Goal: Find specific page/section: Find specific page/section

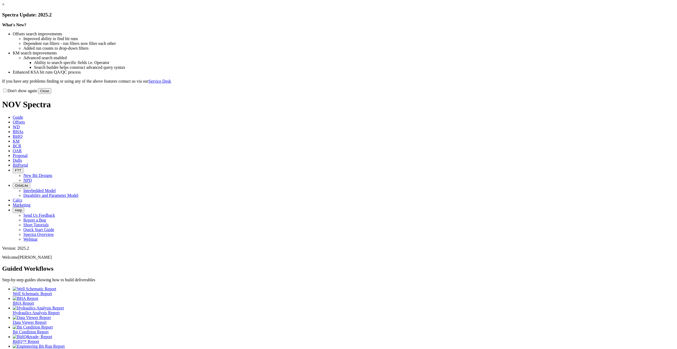
click at [5, 7] on link "×" at bounding box center [3, 4] width 2 height 5
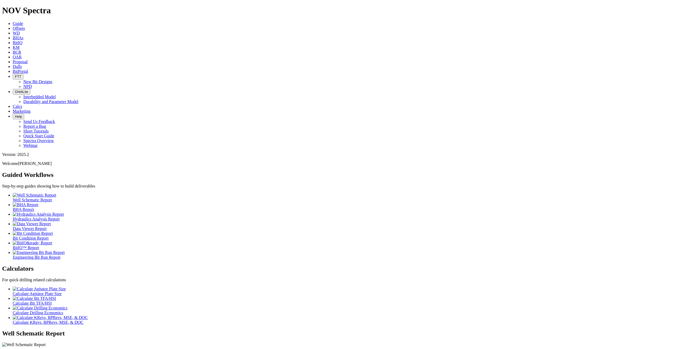
click at [25, 26] on span "Offsets" at bounding box center [19, 28] width 12 height 5
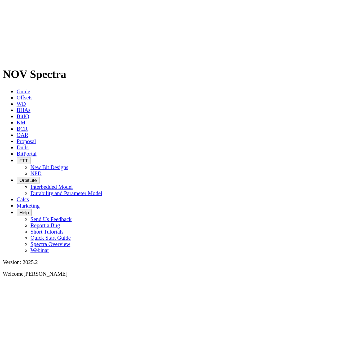
scroll to position [97, 0]
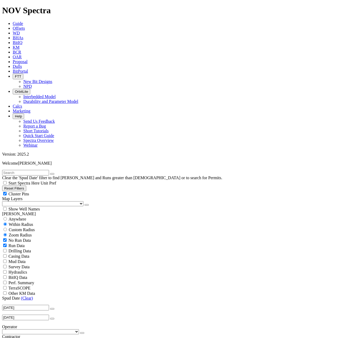
scroll to position [2963, 0]
